Goal: Information Seeking & Learning: Learn about a topic

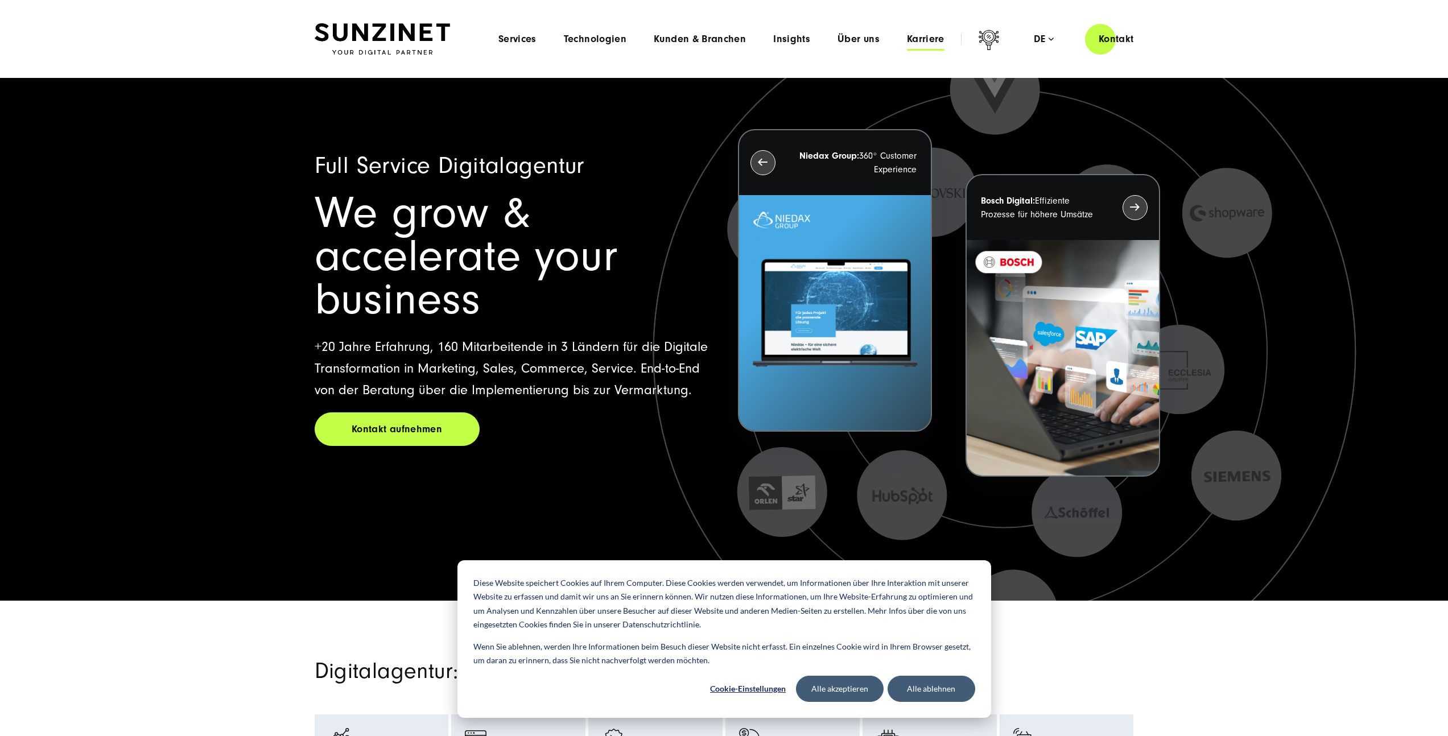
click at [934, 42] on span "Karriere" at bounding box center [926, 39] width 38 height 11
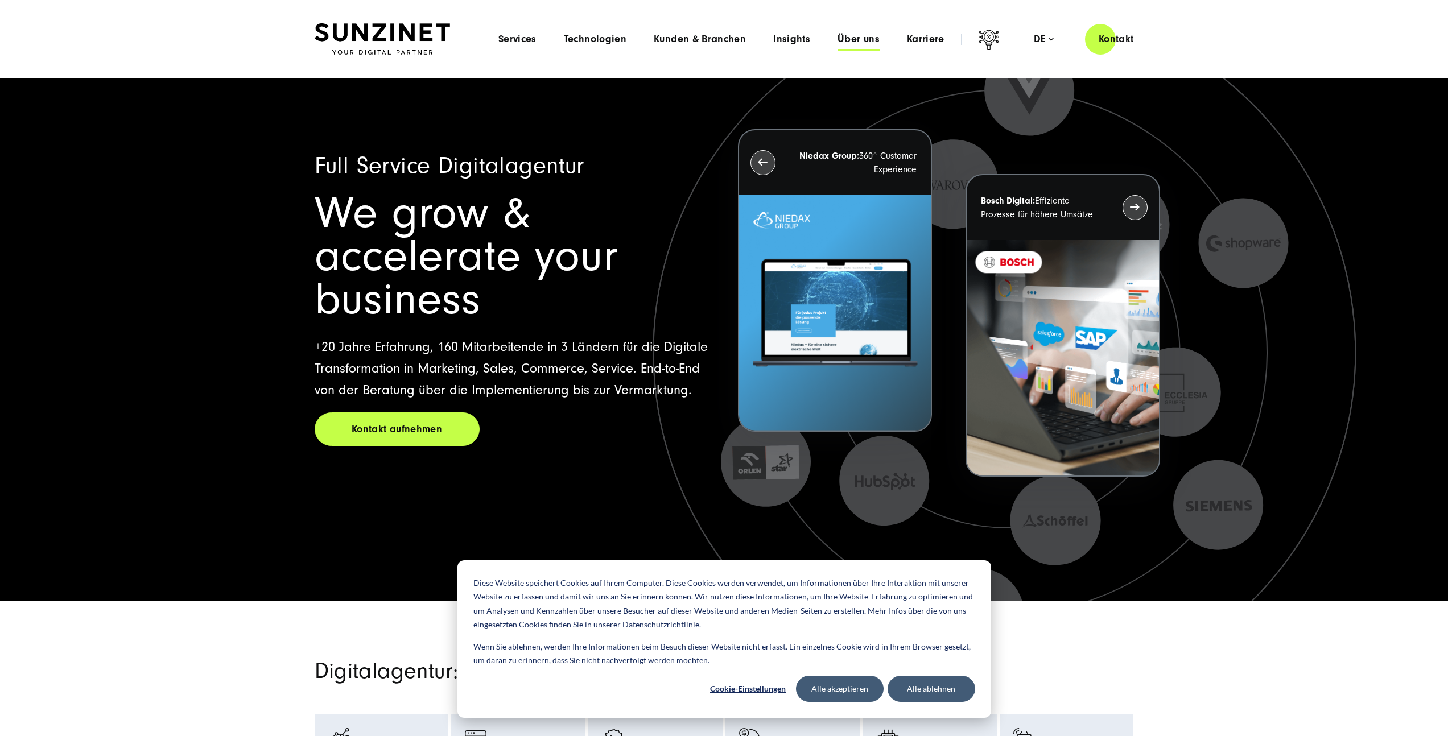
click at [853, 41] on span "Über uns" at bounding box center [859, 39] width 42 height 11
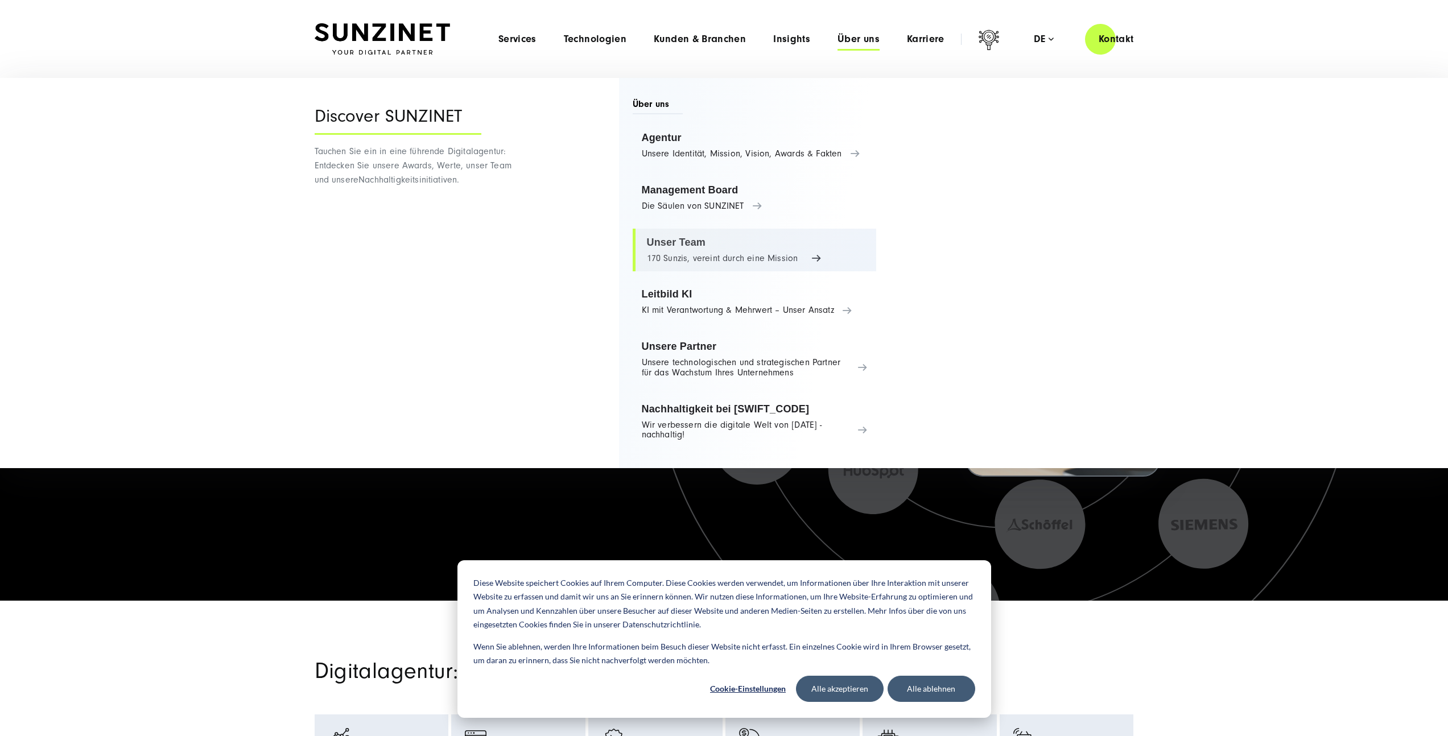
click at [670, 253] on link "Unser Team 170 Sunzis, vereint durch eine Mission" at bounding box center [755, 250] width 244 height 43
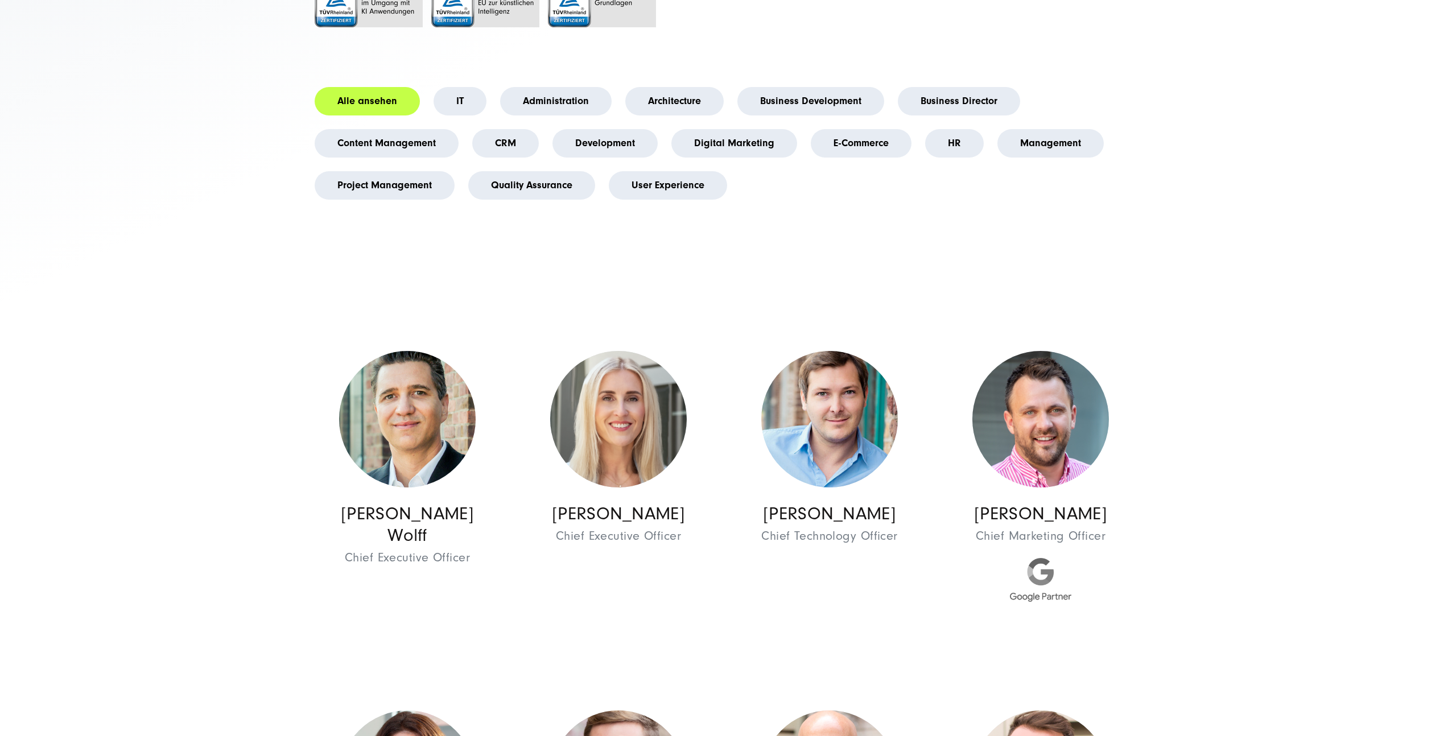
scroll to position [410, 0]
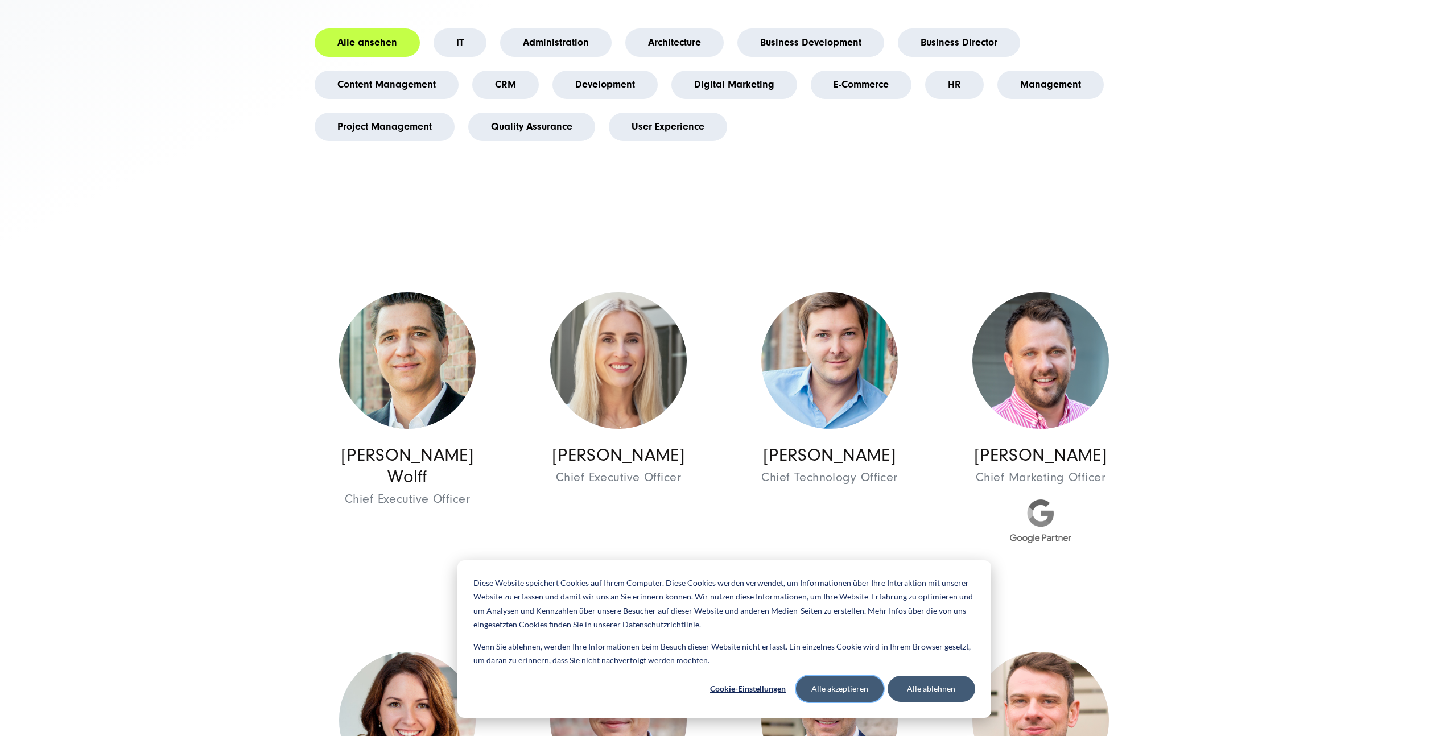
click at [845, 698] on button "Alle akzeptieren" at bounding box center [840, 689] width 88 height 26
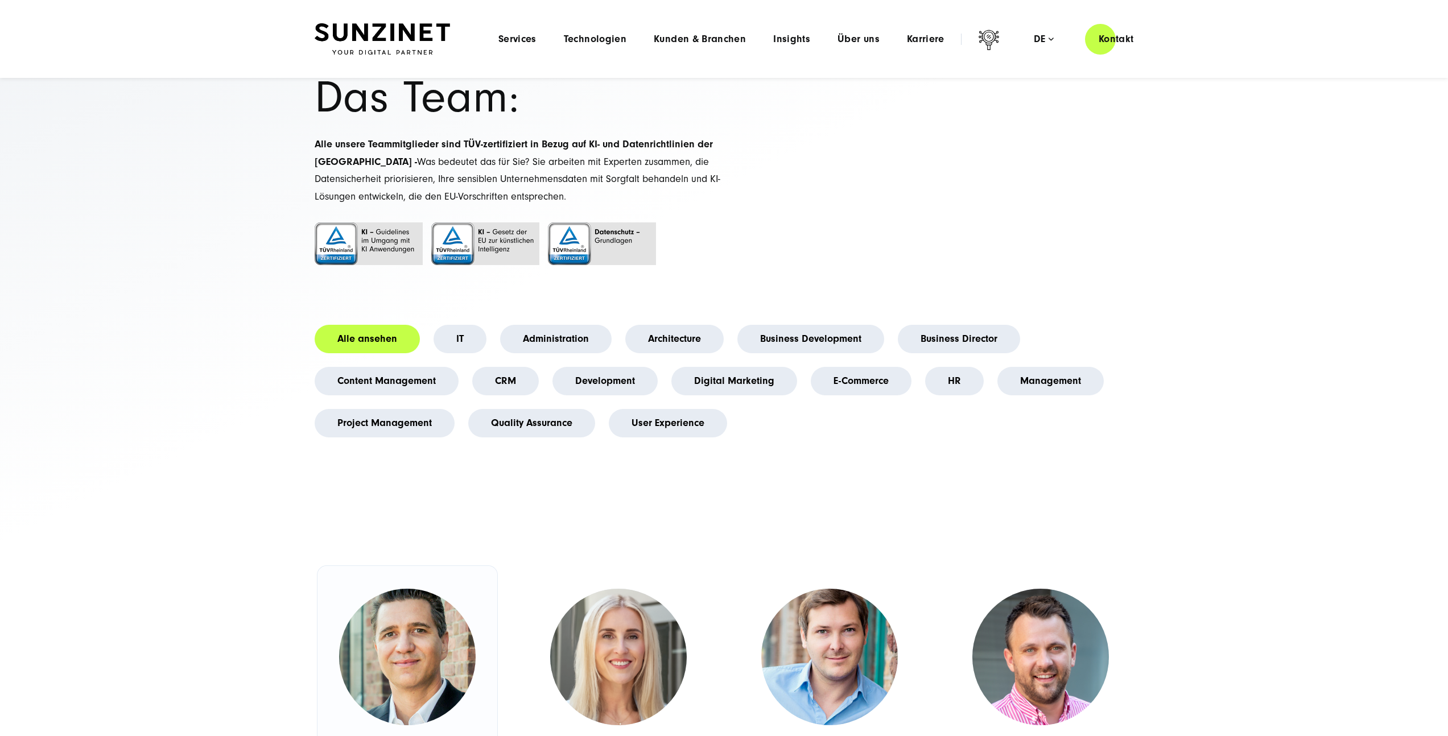
scroll to position [98, 0]
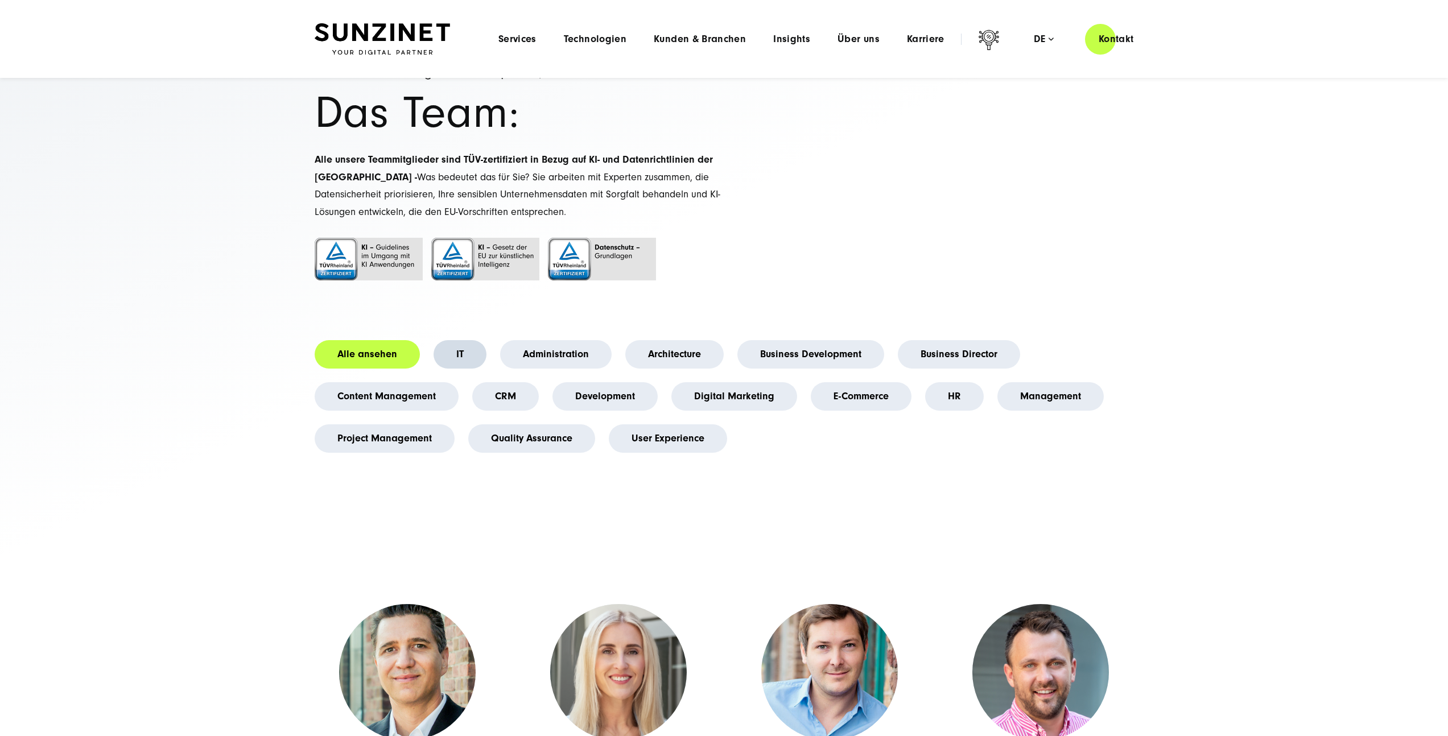
click at [457, 348] on link "IT" at bounding box center [460, 354] width 53 height 28
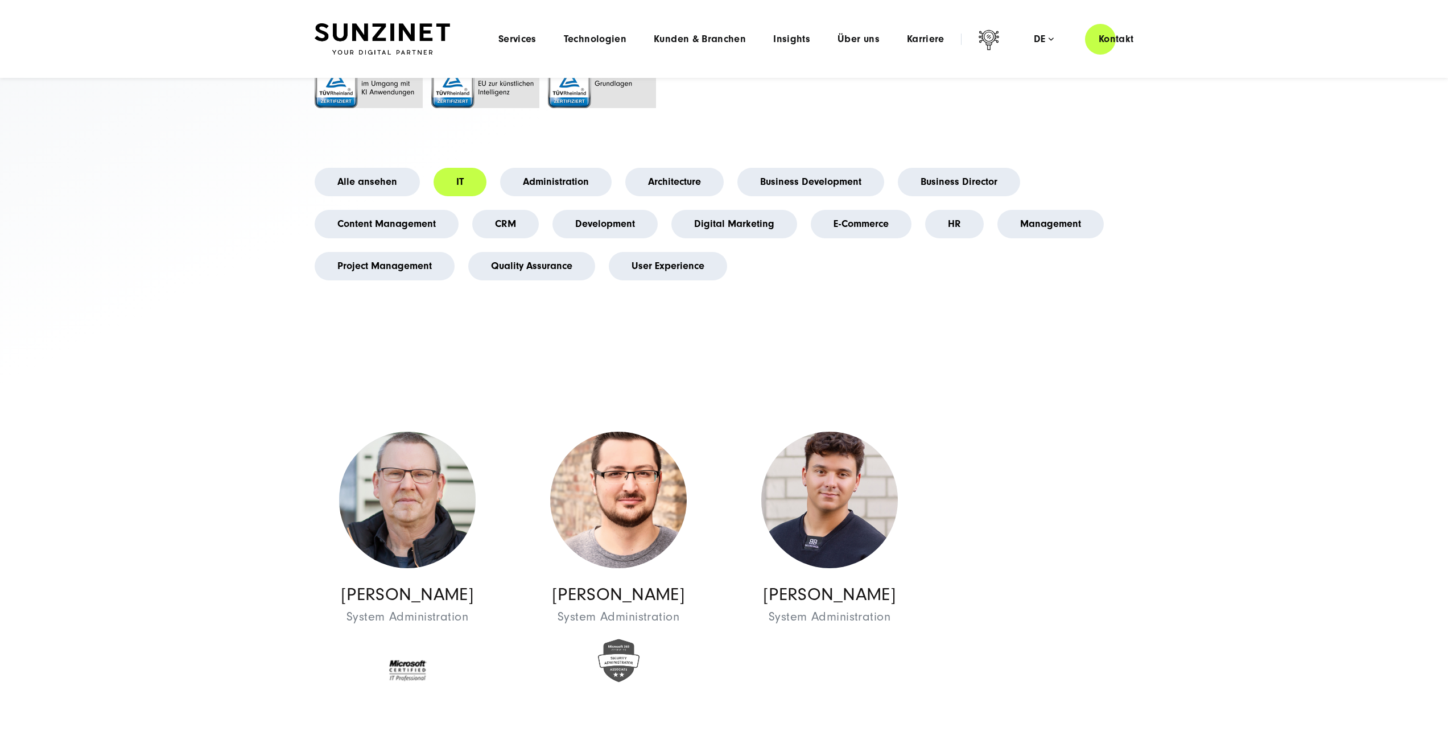
scroll to position [2, 0]
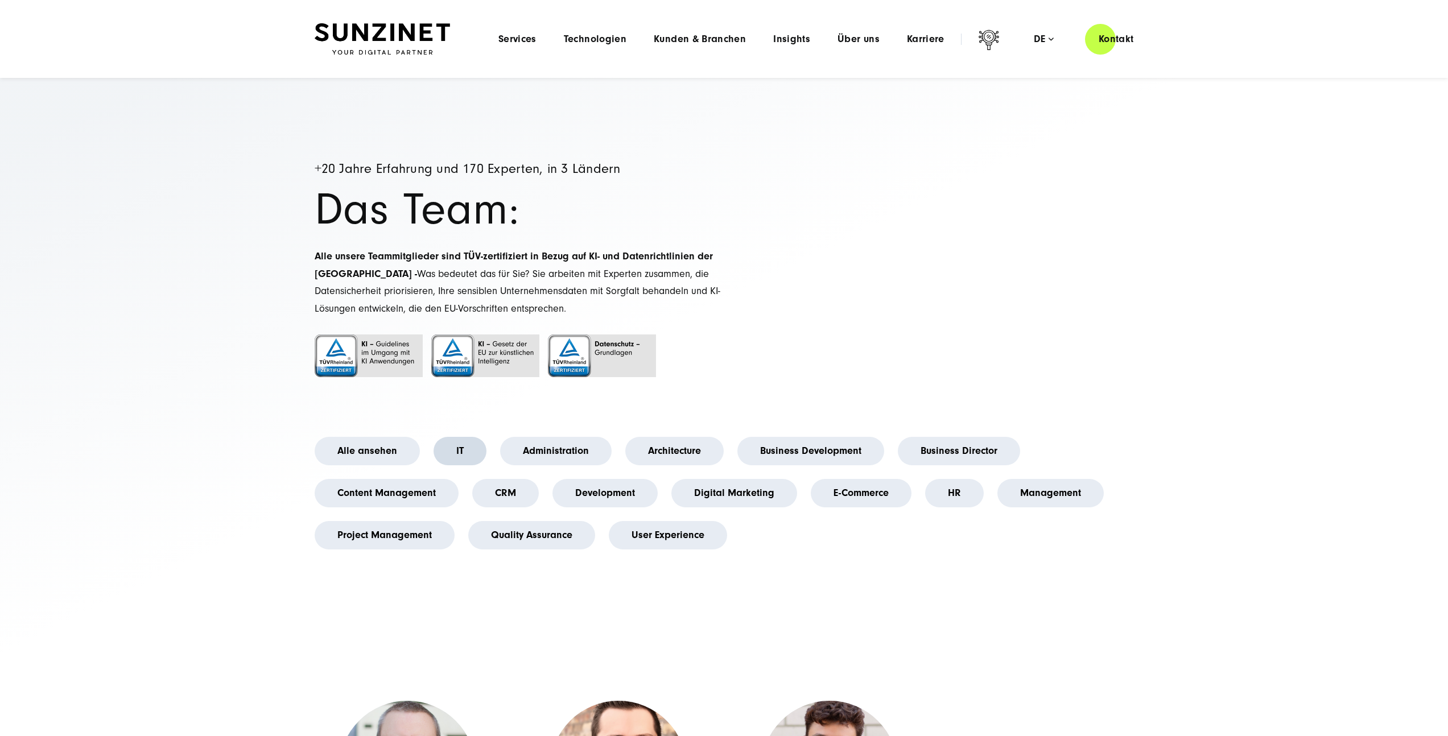
click at [471, 461] on link "IT" at bounding box center [460, 451] width 53 height 28
click at [364, 447] on link "Alle ansehen" at bounding box center [367, 451] width 105 height 28
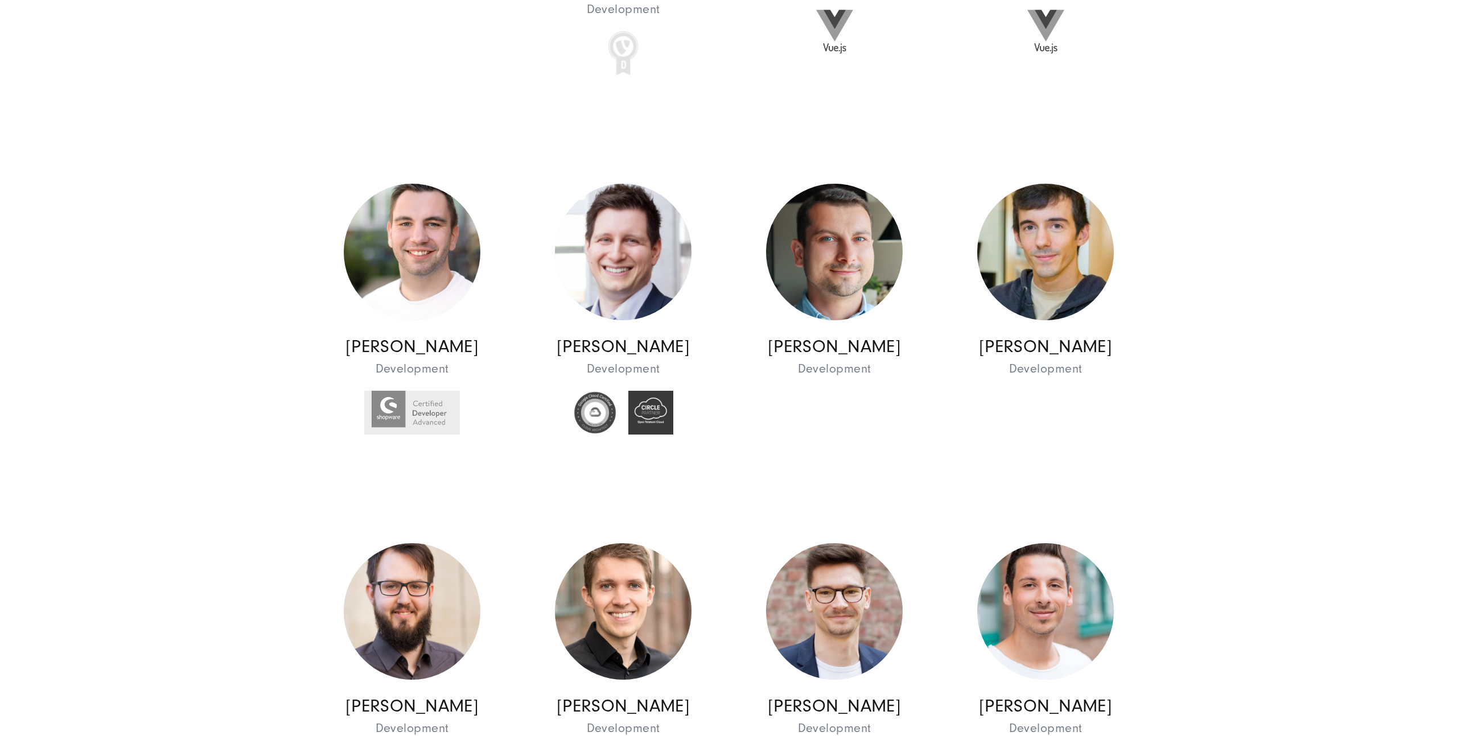
scroll to position [10253, 0]
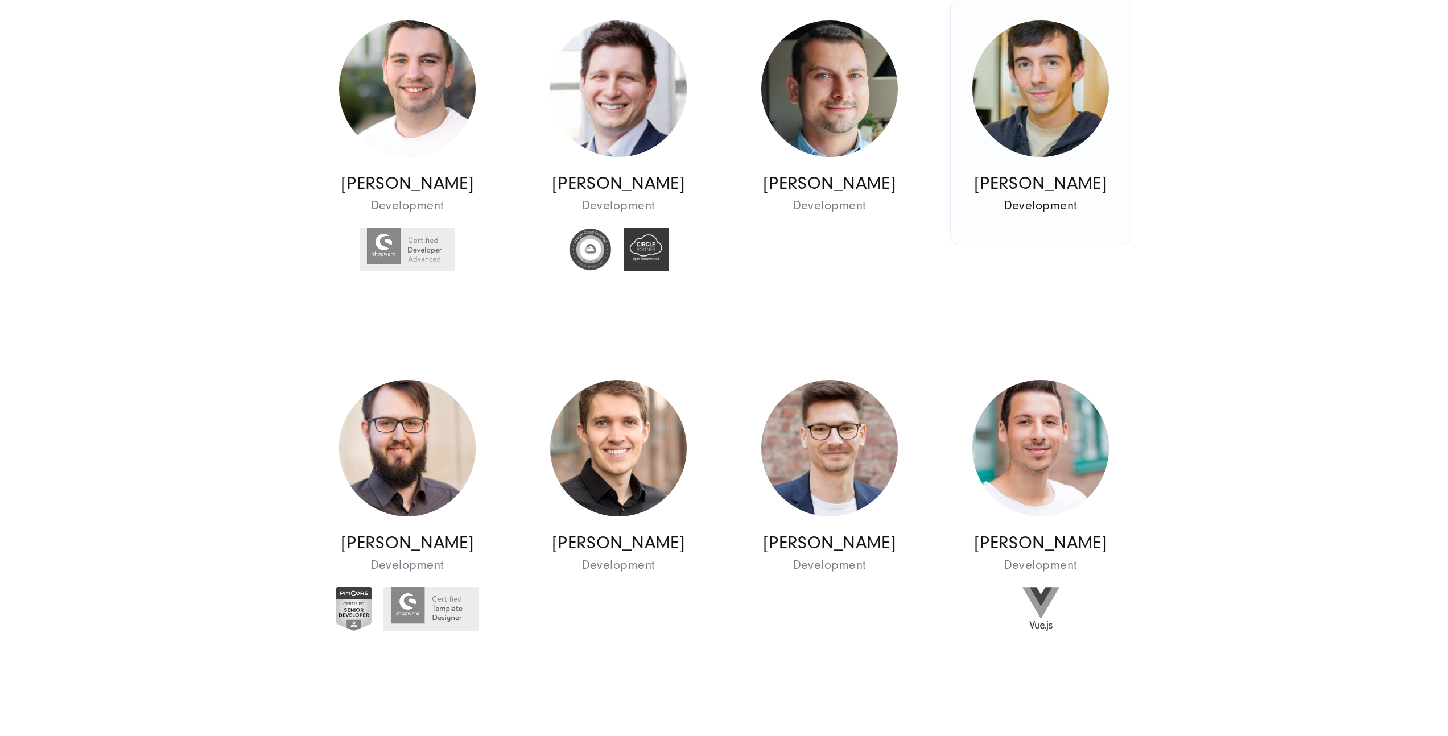
click at [1027, 113] on img at bounding box center [1040, 88] width 137 height 137
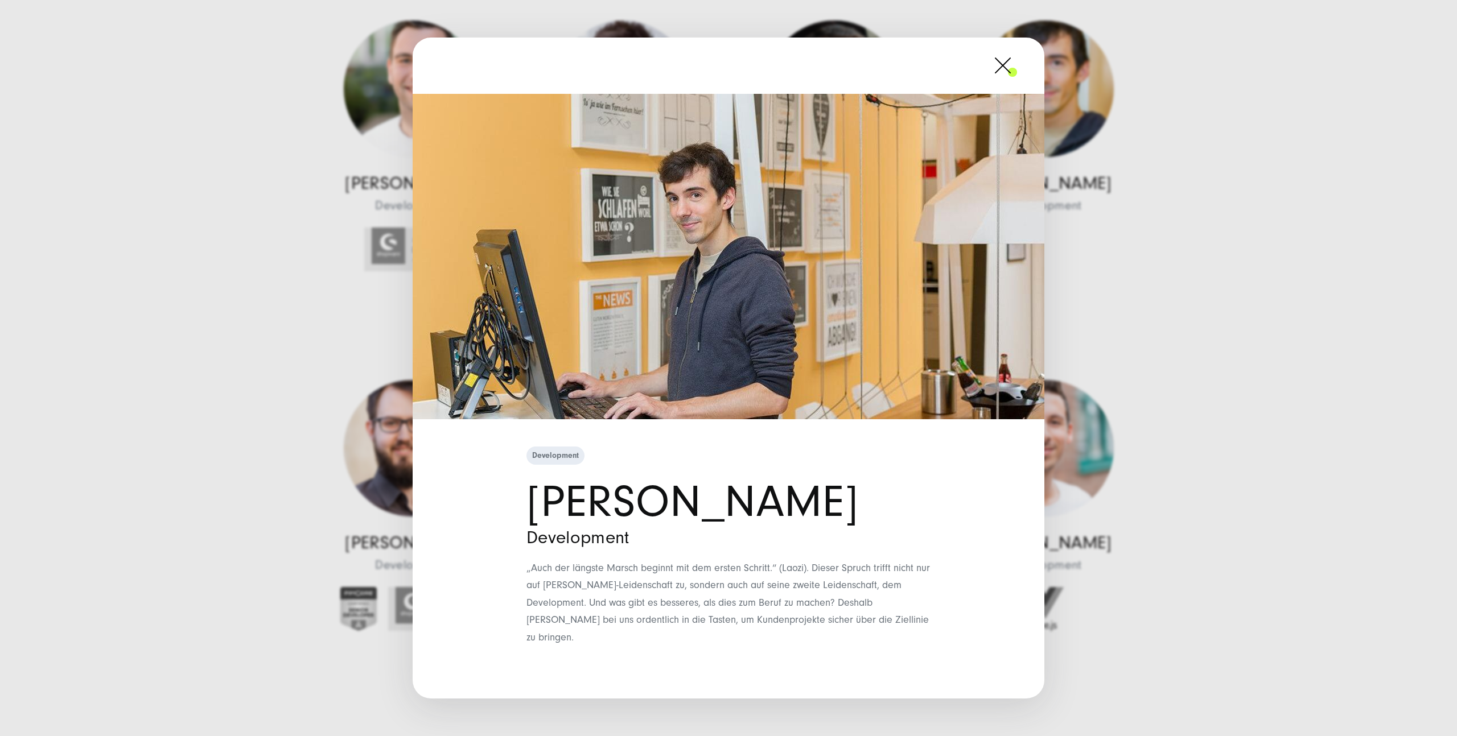
click at [268, 382] on div "Development [PERSON_NAME] Development" at bounding box center [728, 368] width 1457 height 736
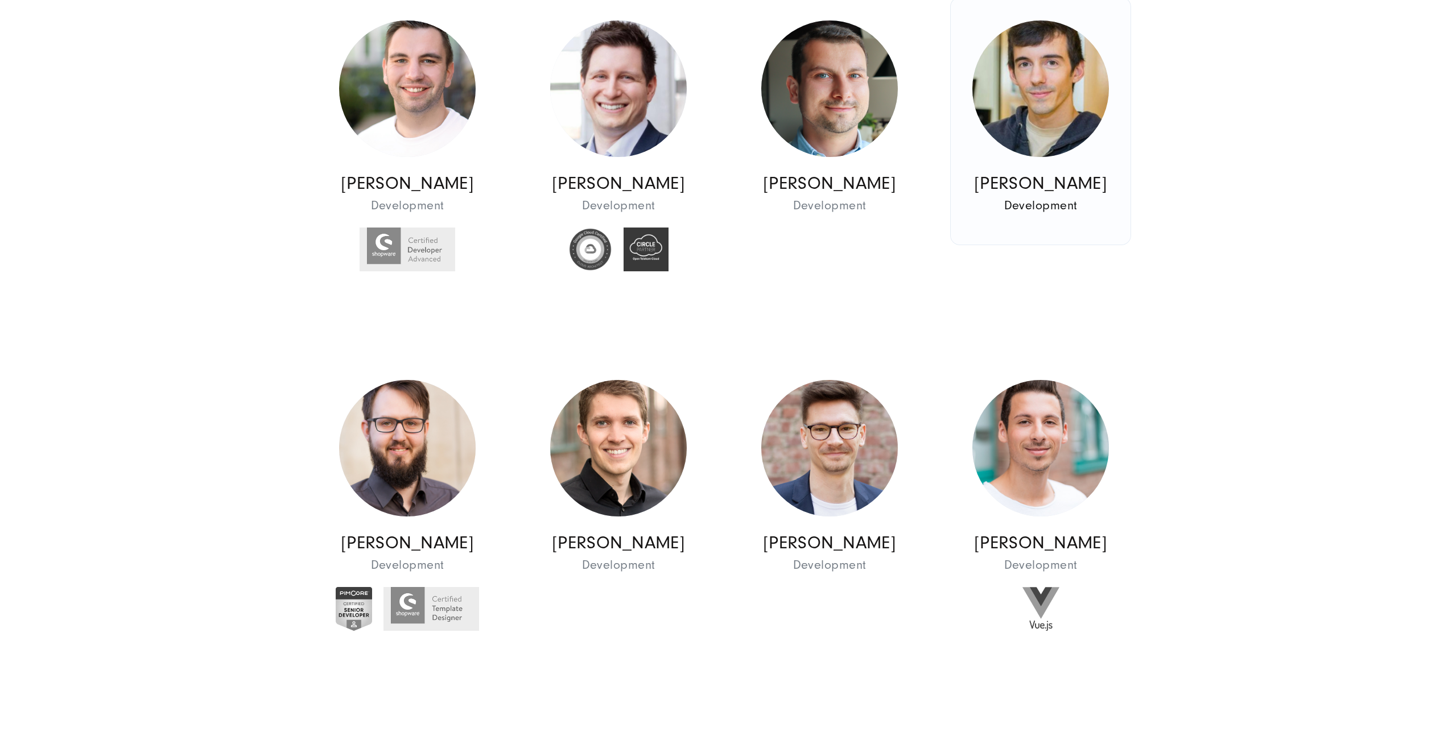
click at [1028, 92] on img at bounding box center [1040, 88] width 137 height 137
